Goal: Browse casually

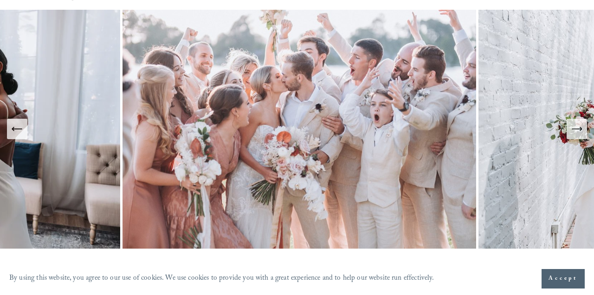
scroll to position [66, 0]
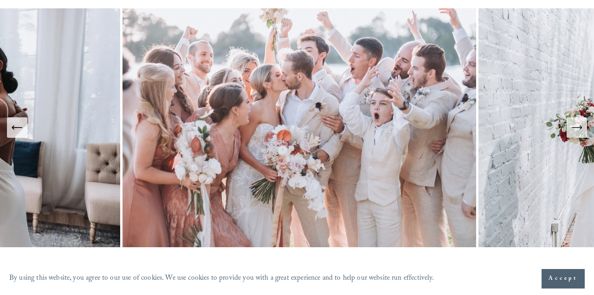
click at [583, 133] on icon "Next Slide" at bounding box center [577, 127] width 13 height 13
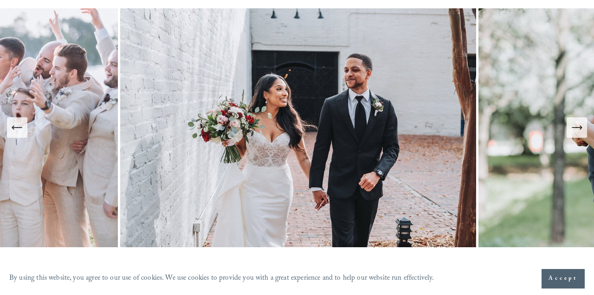
click at [579, 132] on icon "Next Slide" at bounding box center [577, 127] width 13 height 13
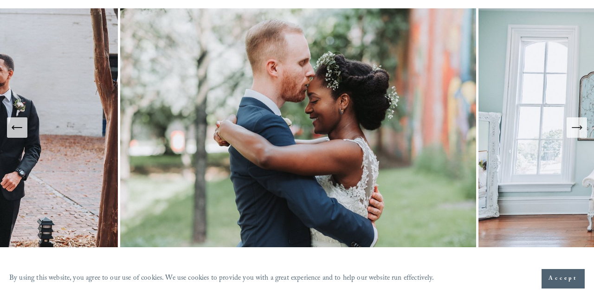
click at [579, 132] on icon "Next Slide" at bounding box center [577, 127] width 13 height 13
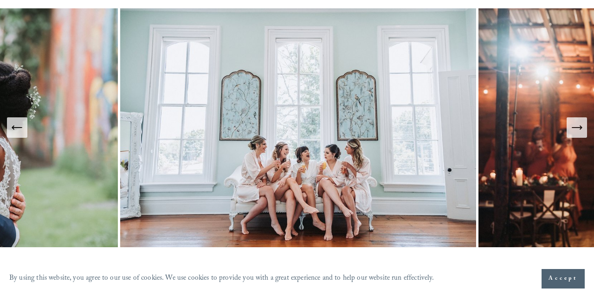
click at [577, 131] on icon "Next Slide" at bounding box center [577, 127] width 13 height 13
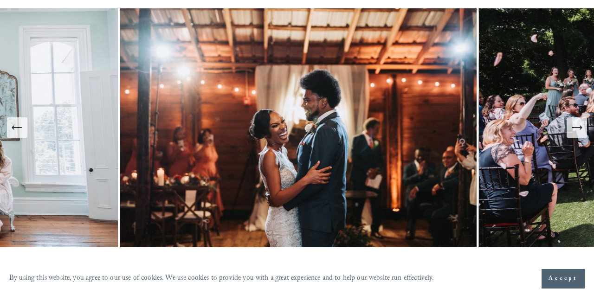
click at [577, 131] on icon "Next Slide" at bounding box center [577, 127] width 13 height 13
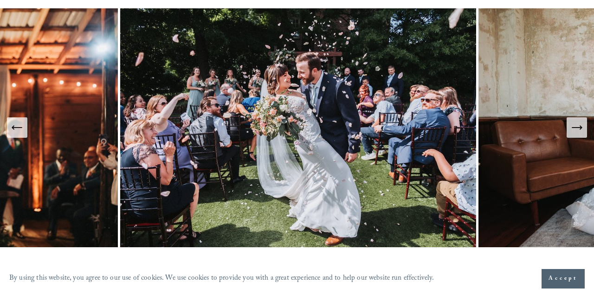
click at [578, 132] on icon "Next Slide" at bounding box center [577, 127] width 13 height 13
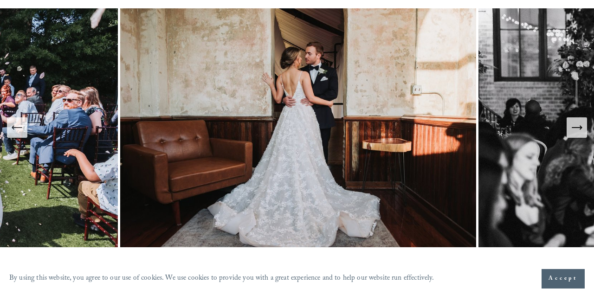
click at [578, 132] on icon "Next Slide" at bounding box center [577, 127] width 13 height 13
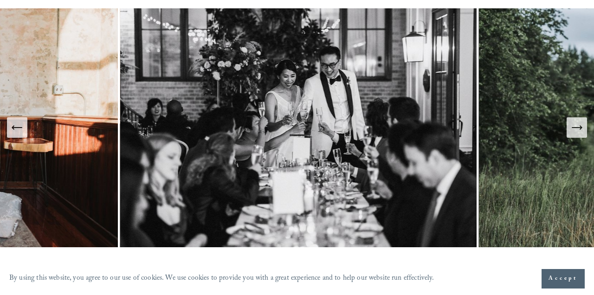
click at [578, 132] on icon "Next Slide" at bounding box center [577, 127] width 13 height 13
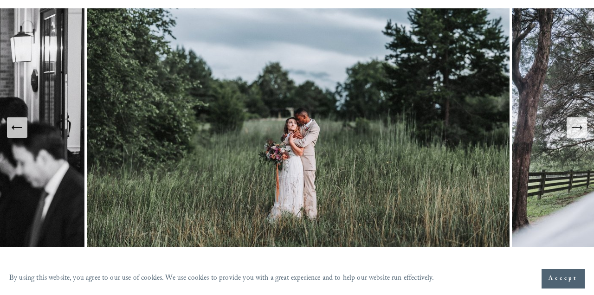
click at [578, 132] on icon "Next Slide" at bounding box center [577, 127] width 13 height 13
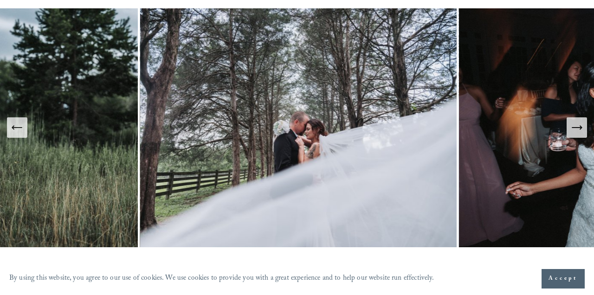
click at [580, 127] on icon "Next Slide" at bounding box center [577, 127] width 13 height 13
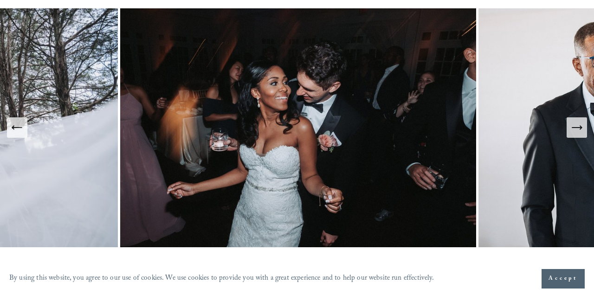
click at [580, 127] on icon "Next Slide" at bounding box center [577, 127] width 13 height 13
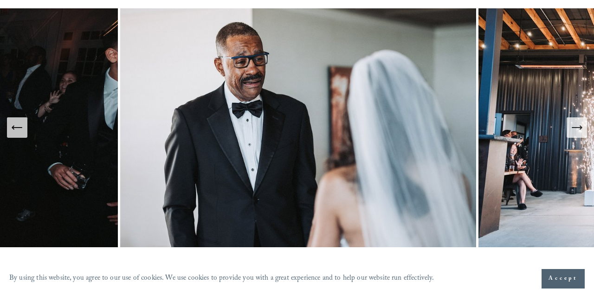
click at [580, 127] on icon "Next Slide" at bounding box center [577, 127] width 13 height 13
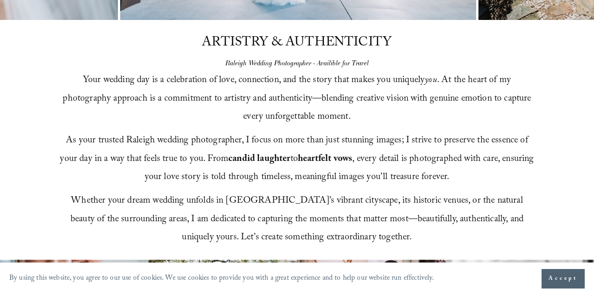
scroll to position [294, 0]
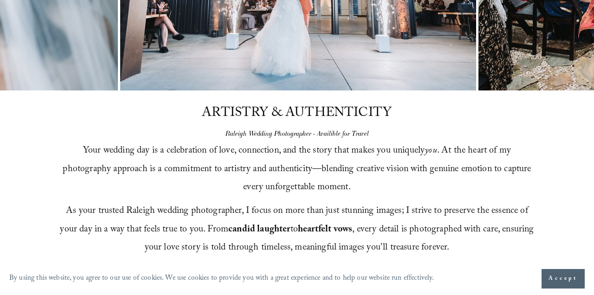
scroll to position [265, 0]
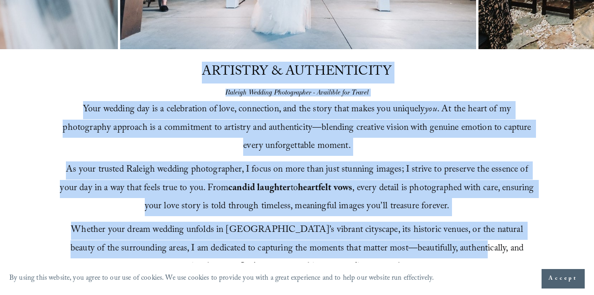
drag, startPoint x: 204, startPoint y: 71, endPoint x: 466, endPoint y: 248, distance: 315.5
click at [468, 253] on div "ARTISTRY & AUTHENTICITY Raleigh Wedding Photographer - Availible for Travel You…" at bounding box center [297, 169] width 594 height 240
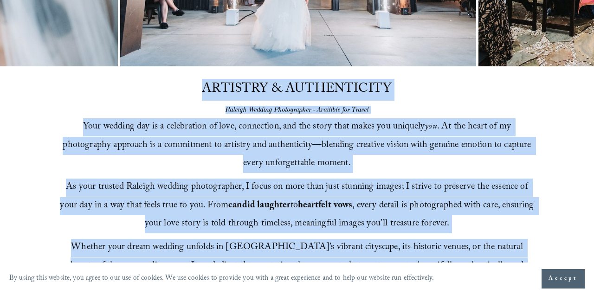
scroll to position [235, 0]
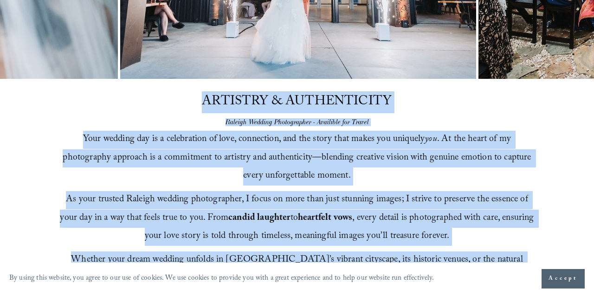
drag, startPoint x: 387, startPoint y: 138, endPoint x: 205, endPoint y: 101, distance: 185.4
click at [205, 101] on div "ARTISTRY & AUTHENTICITY Raleigh Wedding Photographer - Availible for Travel You…" at bounding box center [297, 199] width 594 height 240
copy div "ARTISTRY & AUTHENTICITY Raleigh Wedding Photographer - Availible for Travel You…"
click at [355, 169] on p "Your wedding day is a celebration of love, connection, and the story that makes…" at bounding box center [297, 158] width 476 height 55
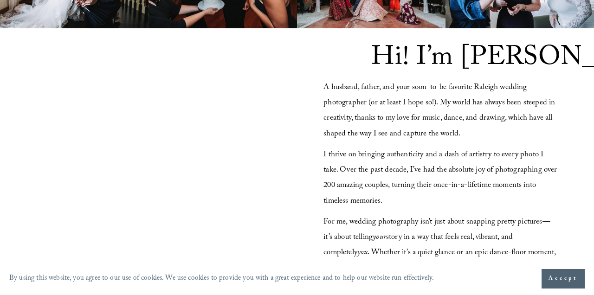
scroll to position [695, 0]
